Goal: Obtain resource: Download file/media

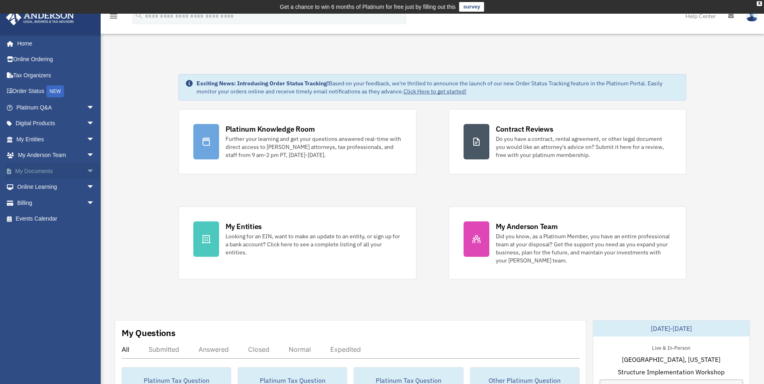
click at [22, 174] on link "My Documents arrow_drop_down" at bounding box center [56, 171] width 101 height 16
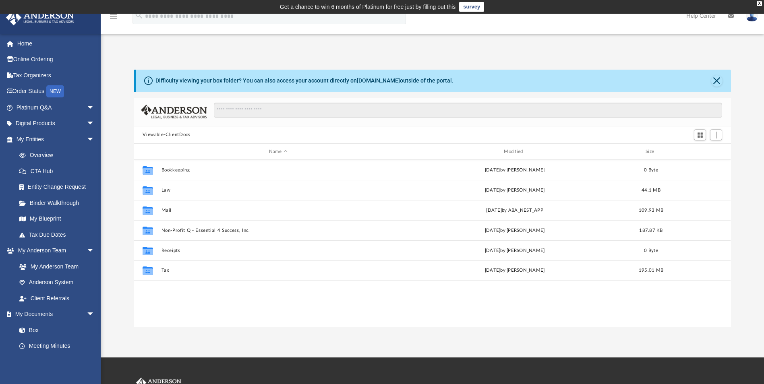
scroll to position [177, 592]
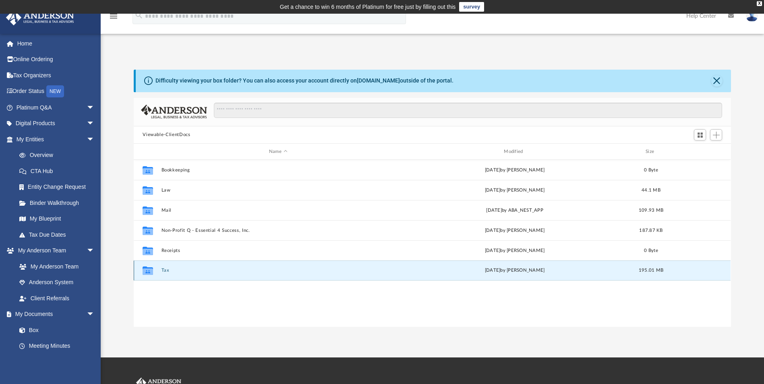
click at [165, 269] on button "Tax" at bounding box center [278, 270] width 233 height 5
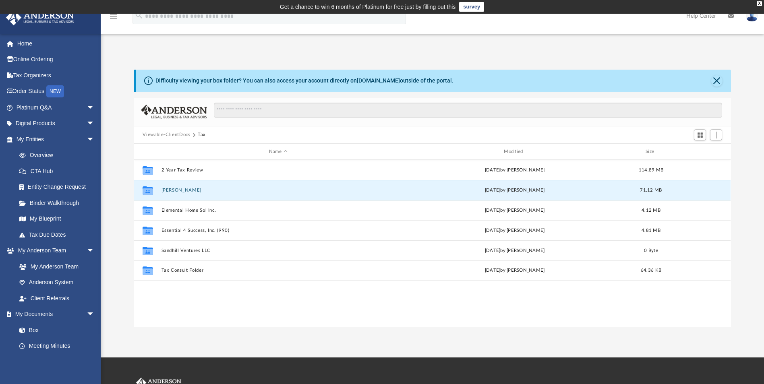
click at [189, 189] on button "[PERSON_NAME]" at bounding box center [278, 190] width 233 height 5
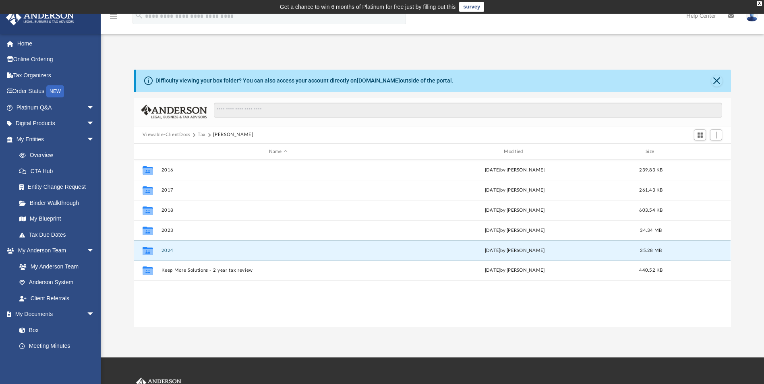
click at [166, 252] on button "2024" at bounding box center [278, 250] width 233 height 5
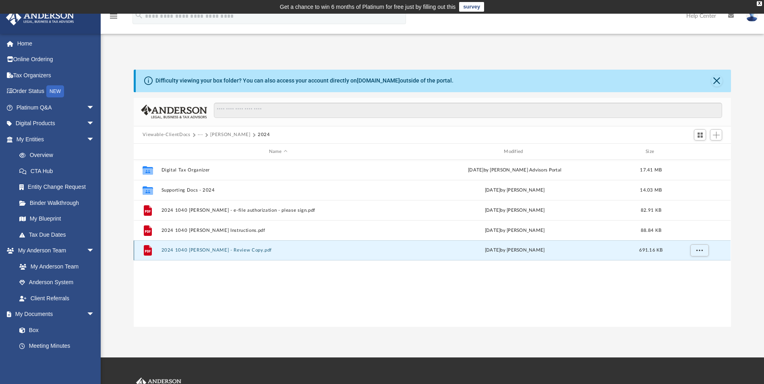
click at [232, 251] on button "2024 1040 [PERSON_NAME] - Review Copy.pdf" at bounding box center [278, 250] width 233 height 5
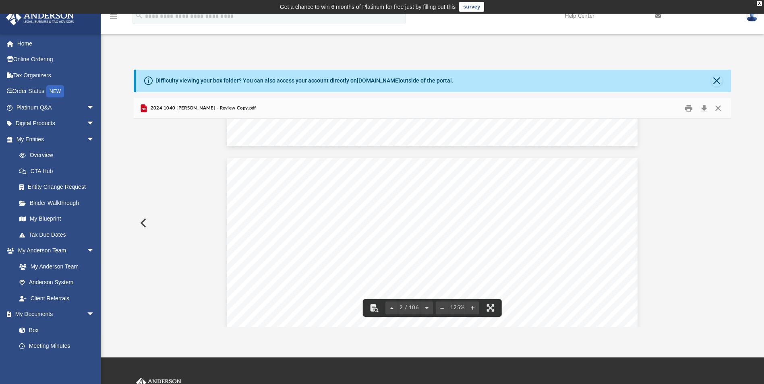
scroll to position [527, 0]
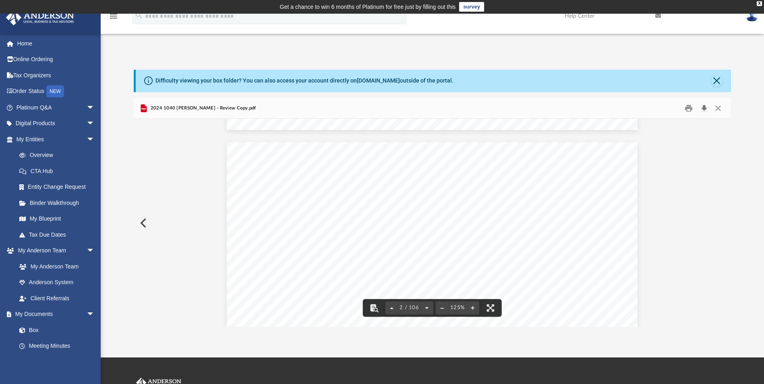
click at [703, 110] on button "Download" at bounding box center [704, 108] width 15 height 12
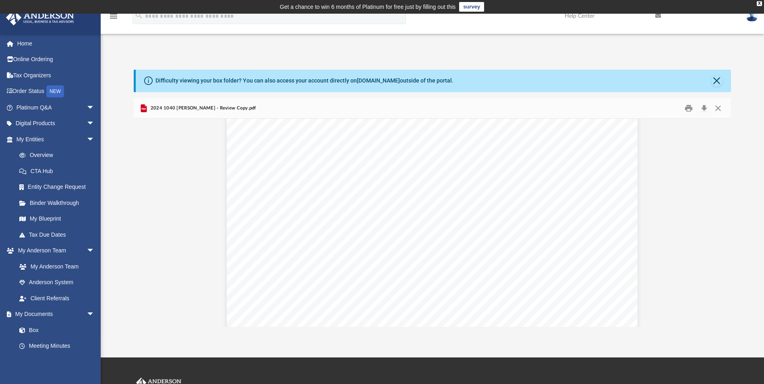
scroll to position [6448, 0]
click at [346, 319] on span "36213140013" at bounding box center [369, 315] width 52 height 6
click at [346, 316] on span "36213140013" at bounding box center [369, 315] width 52 height 6
click at [348, 317] on span "36213140013" at bounding box center [369, 315] width 52 height 6
click at [490, 334] on div "App [EMAIL_ADDRESS][DOMAIN_NAME] Sign Out [EMAIL_ADDRESS][DOMAIN_NAME] Home Onl…" at bounding box center [382, 186] width 764 height 344
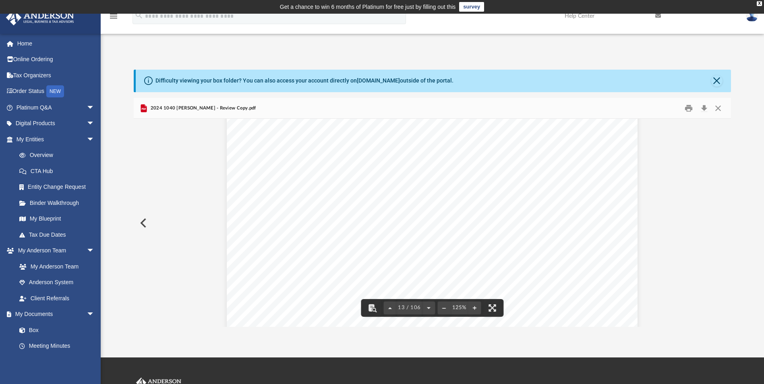
scroll to position [6528, 0]
click at [440, 242] on span "Page 13" at bounding box center [441, 244] width 2 height 5
click at [719, 111] on button "Close" at bounding box center [718, 108] width 15 height 12
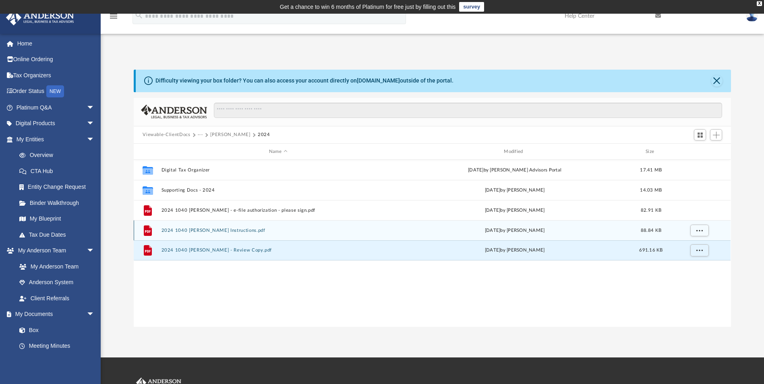
click at [285, 224] on div "File 2024 1040 [PERSON_NAME] Instructions.pdf [DATE] by [PERSON_NAME] 88.84 KB" at bounding box center [432, 230] width 597 height 20
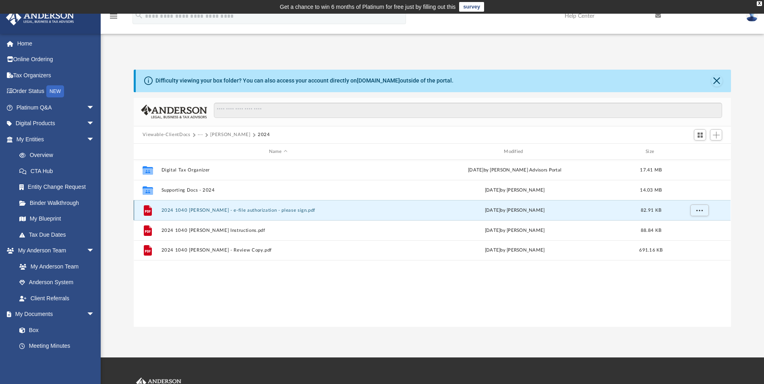
click at [282, 210] on button "2024 1040 [PERSON_NAME] - e-file authorization - please sign.pdf" at bounding box center [278, 210] width 233 height 5
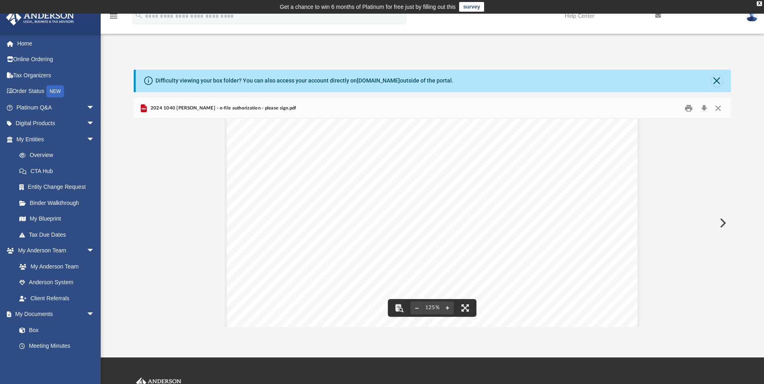
scroll to position [279, 0]
click at [716, 86] on button "Close" at bounding box center [717, 80] width 11 height 11
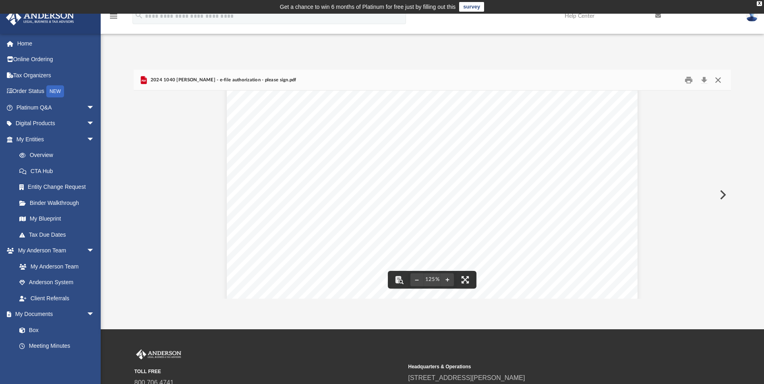
click at [717, 81] on button "Close" at bounding box center [718, 80] width 15 height 12
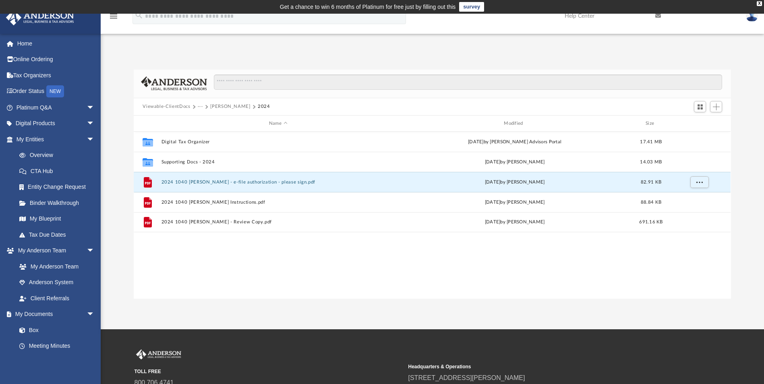
click at [749, 23] on link at bounding box center [752, 15] width 24 height 35
click at [602, 73] on link "Logout" at bounding box center [631, 70] width 81 height 17
